Goal: Find specific page/section: Find specific page/section

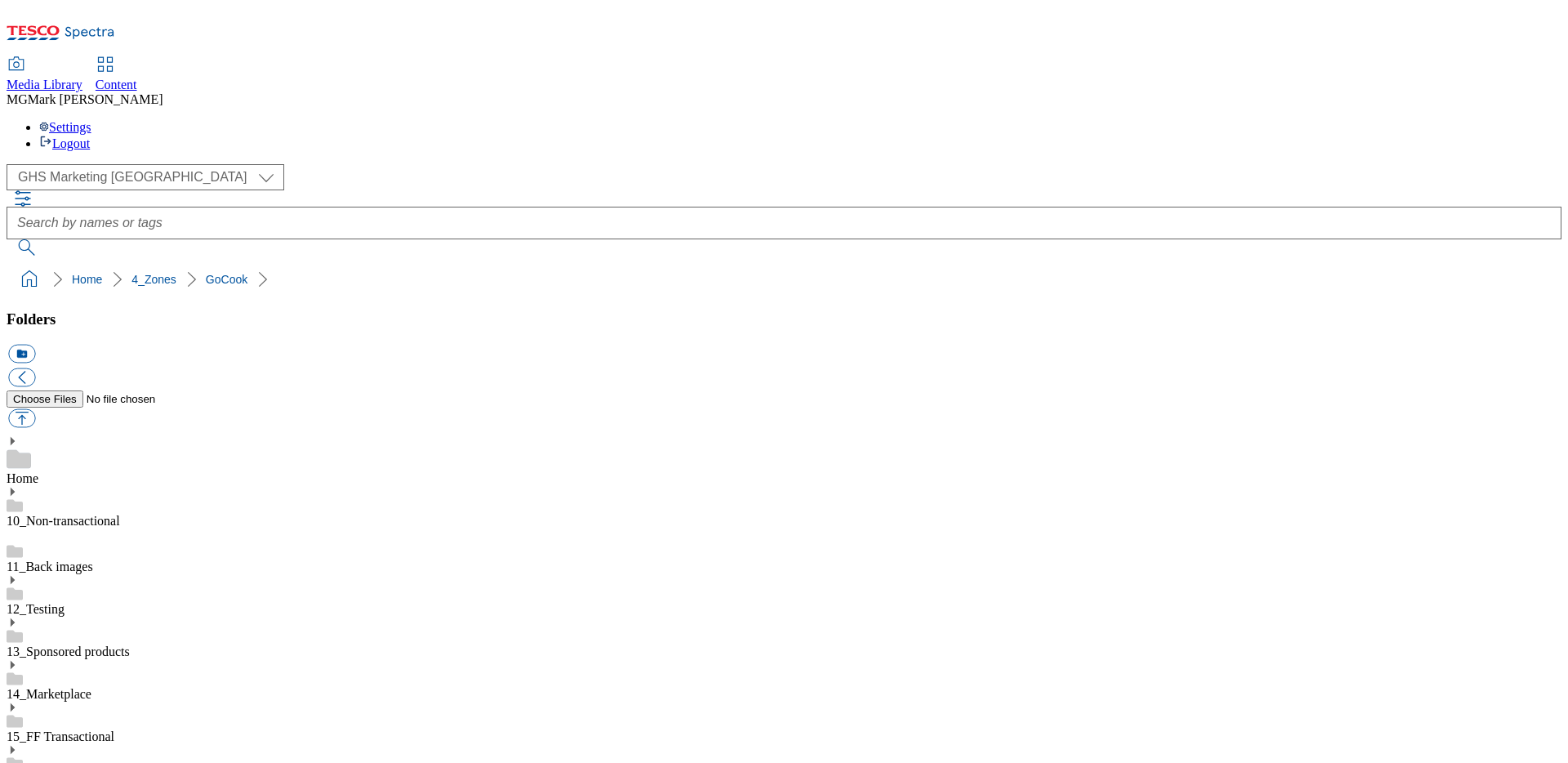
select select "flare-ghs-mktg"
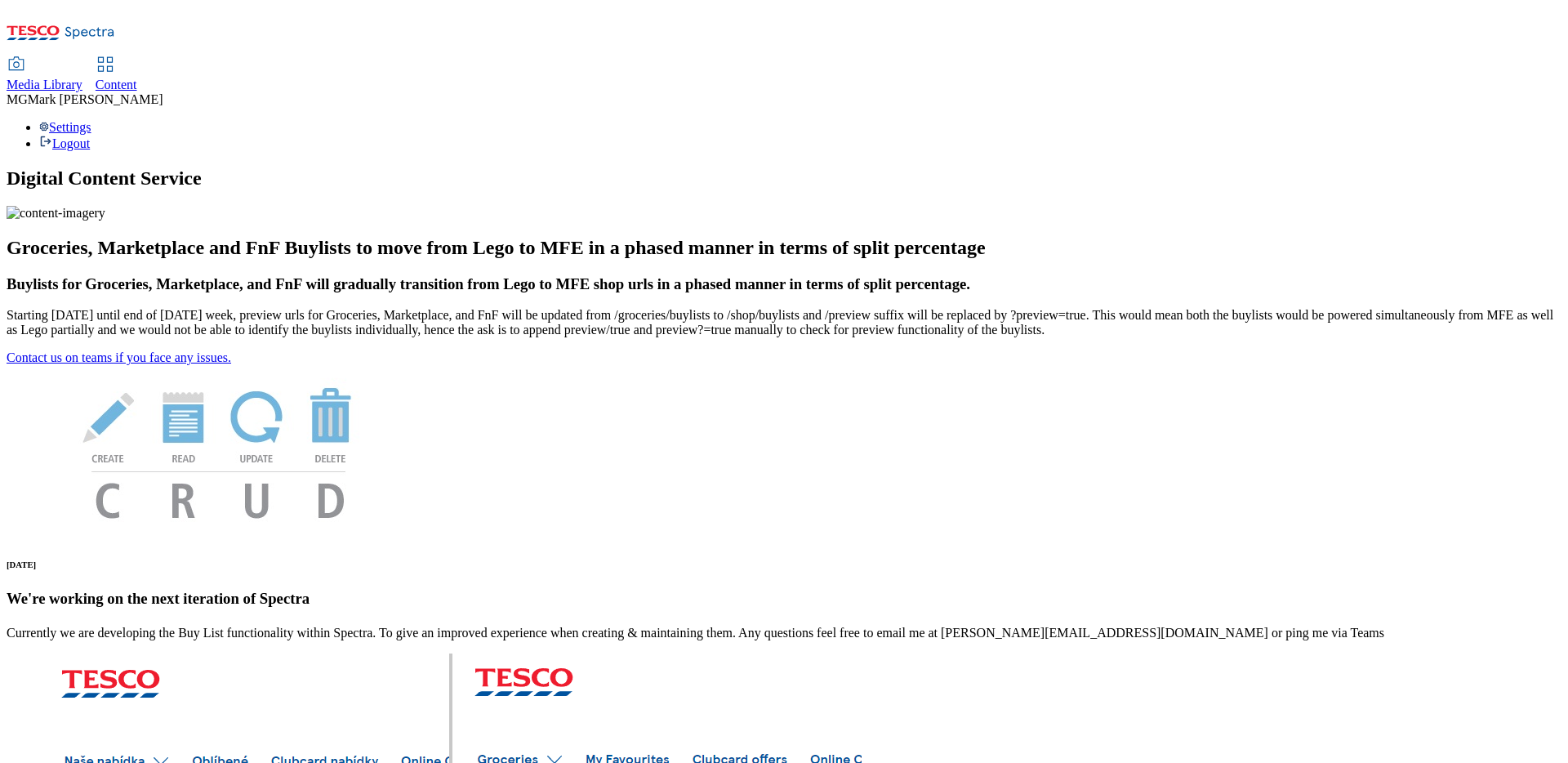
click at [83, 78] on span "Media Library" at bounding box center [45, 85] width 76 height 14
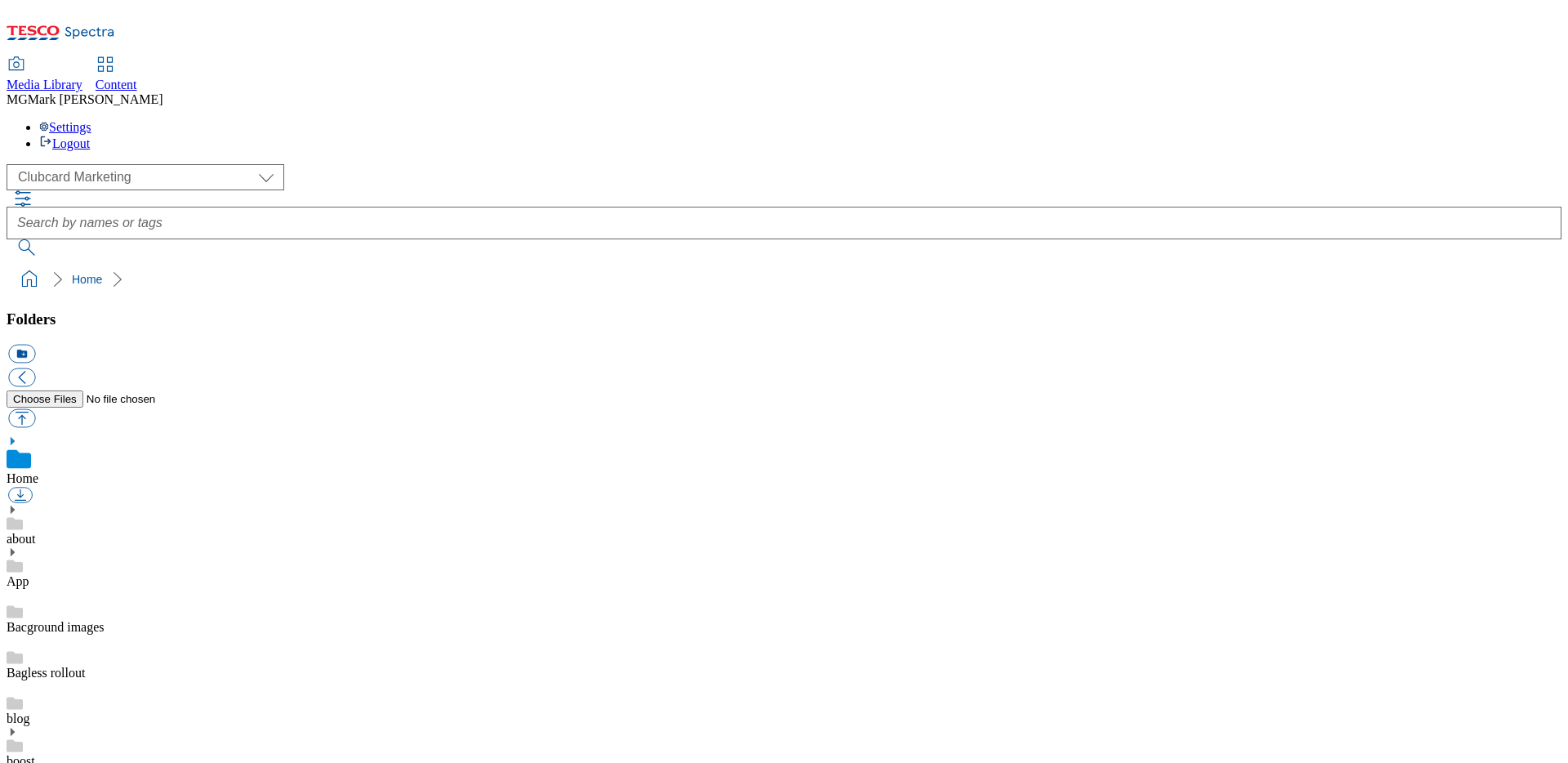
scroll to position [3, 0]
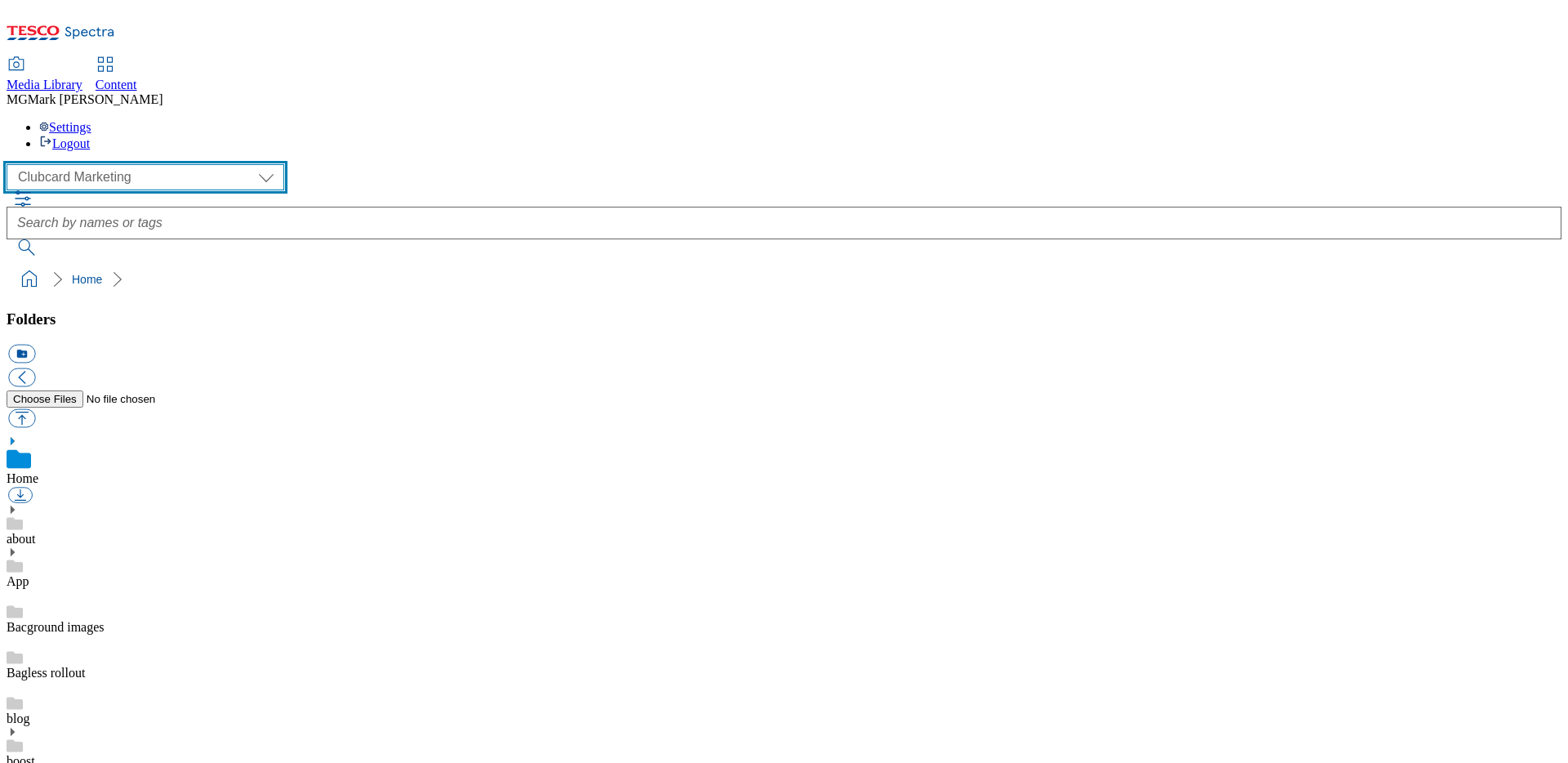
click at [128, 164] on select "Clubcard Marketing Dotcom UK FnF Stores GHS Marketing UK GHS Product UK GHS ROI…" at bounding box center [146, 176] width 278 height 26
select select "flare-ghs-mktg"
click at [11, 164] on select "Clubcard Marketing Dotcom UK FnF Stores GHS Marketing UK GHS Product UK GHS ROI…" at bounding box center [146, 176] width 278 height 26
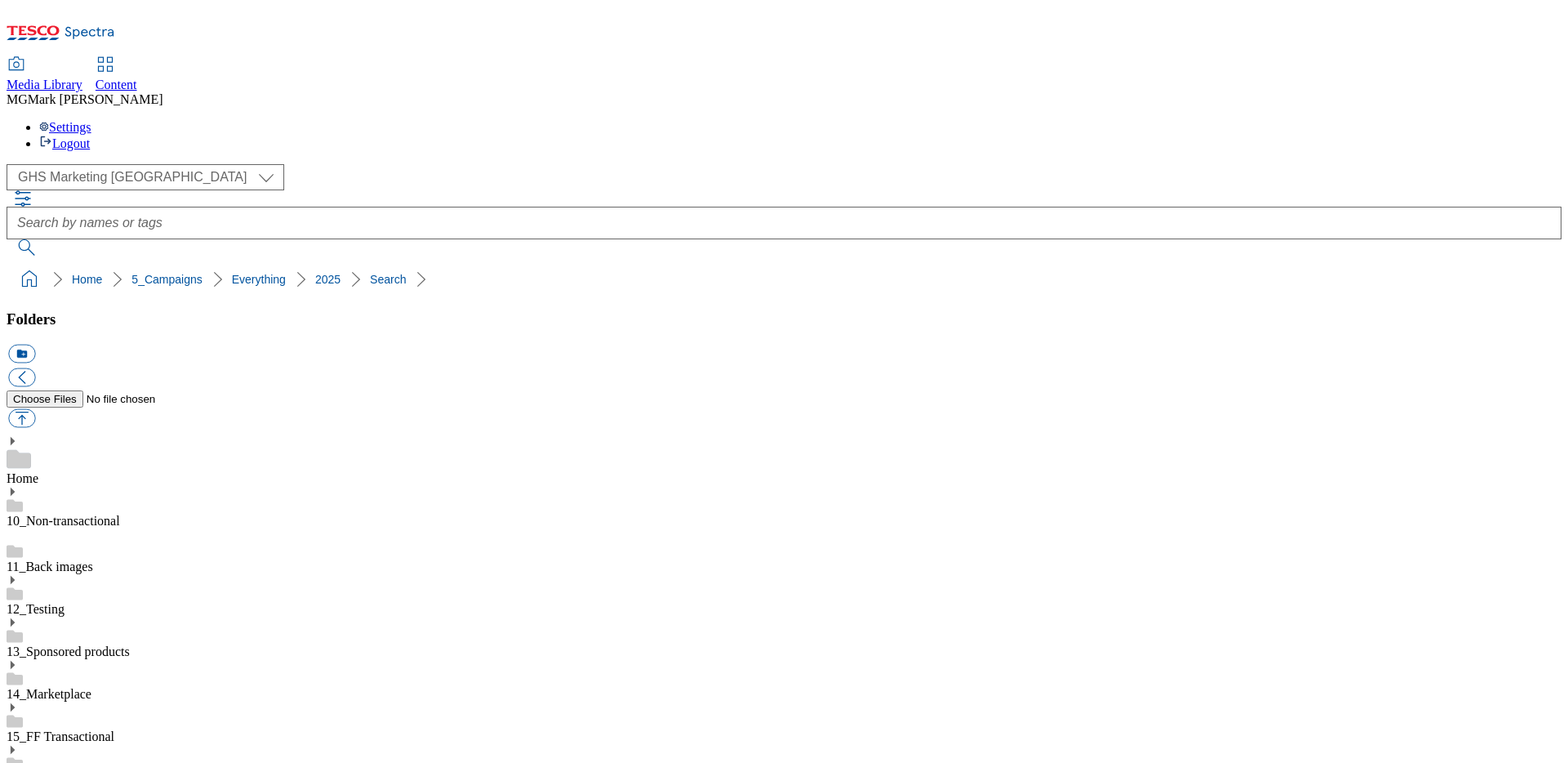
scroll to position [443, 0]
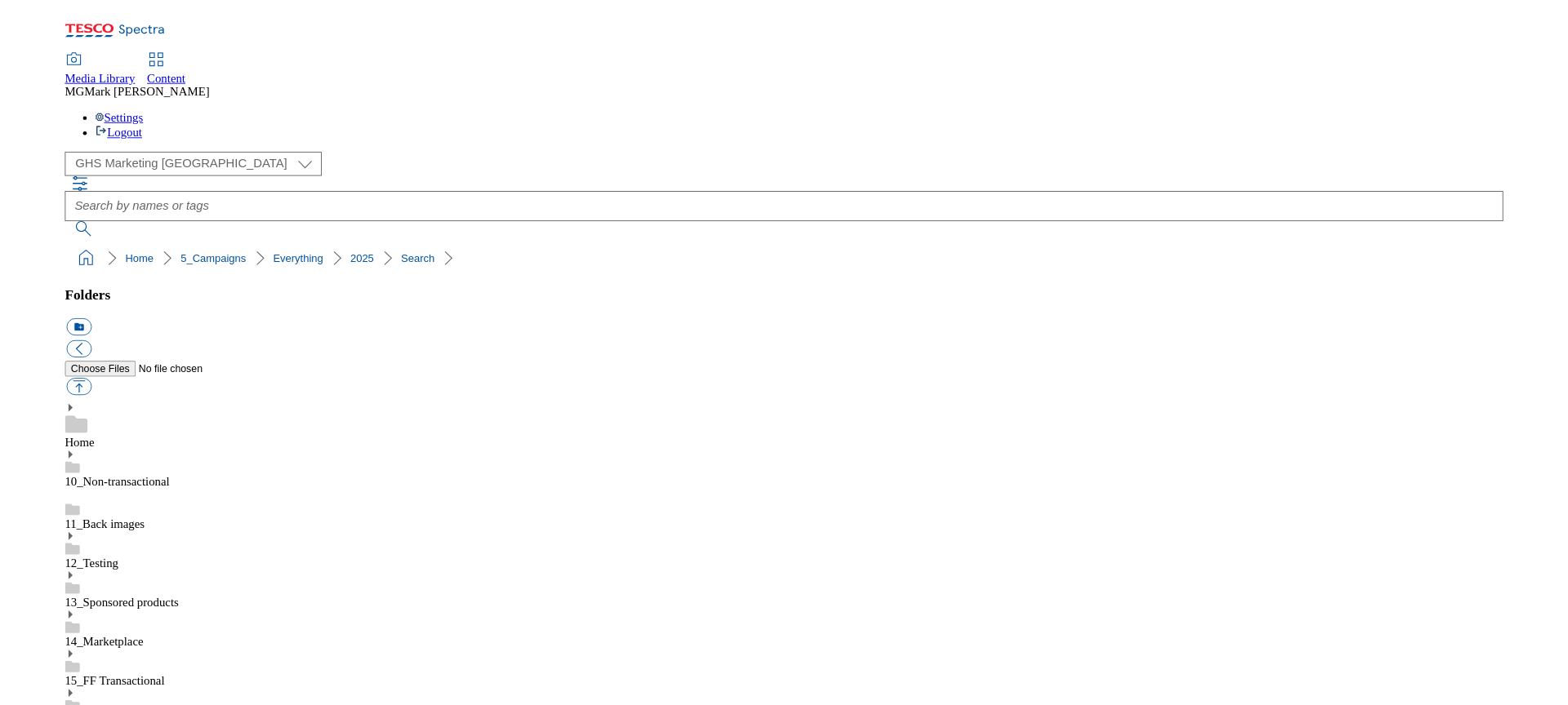
scroll to position [0, 0]
